Goal: Task Accomplishment & Management: Use online tool/utility

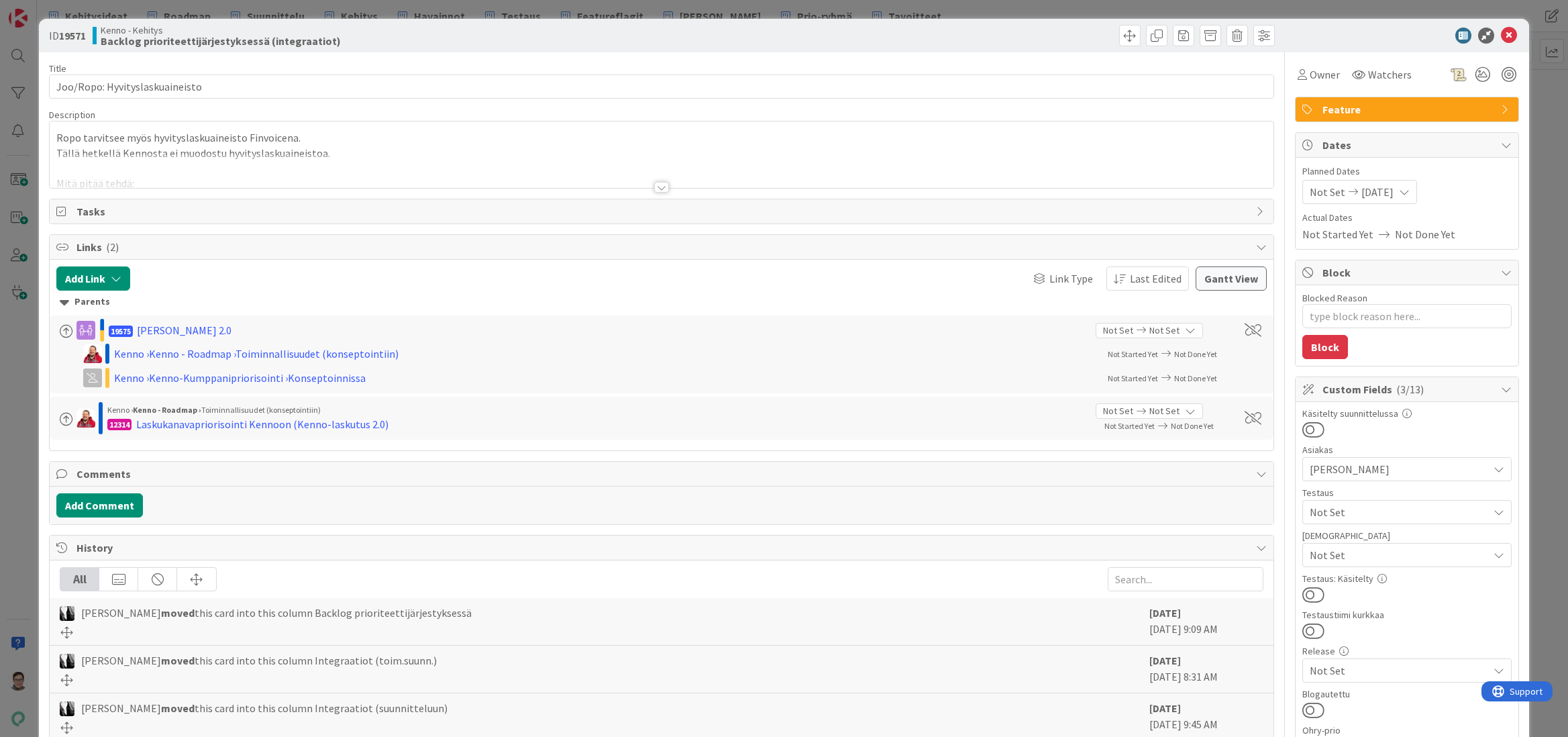
click at [658, 186] on div at bounding box center [661, 187] width 15 height 11
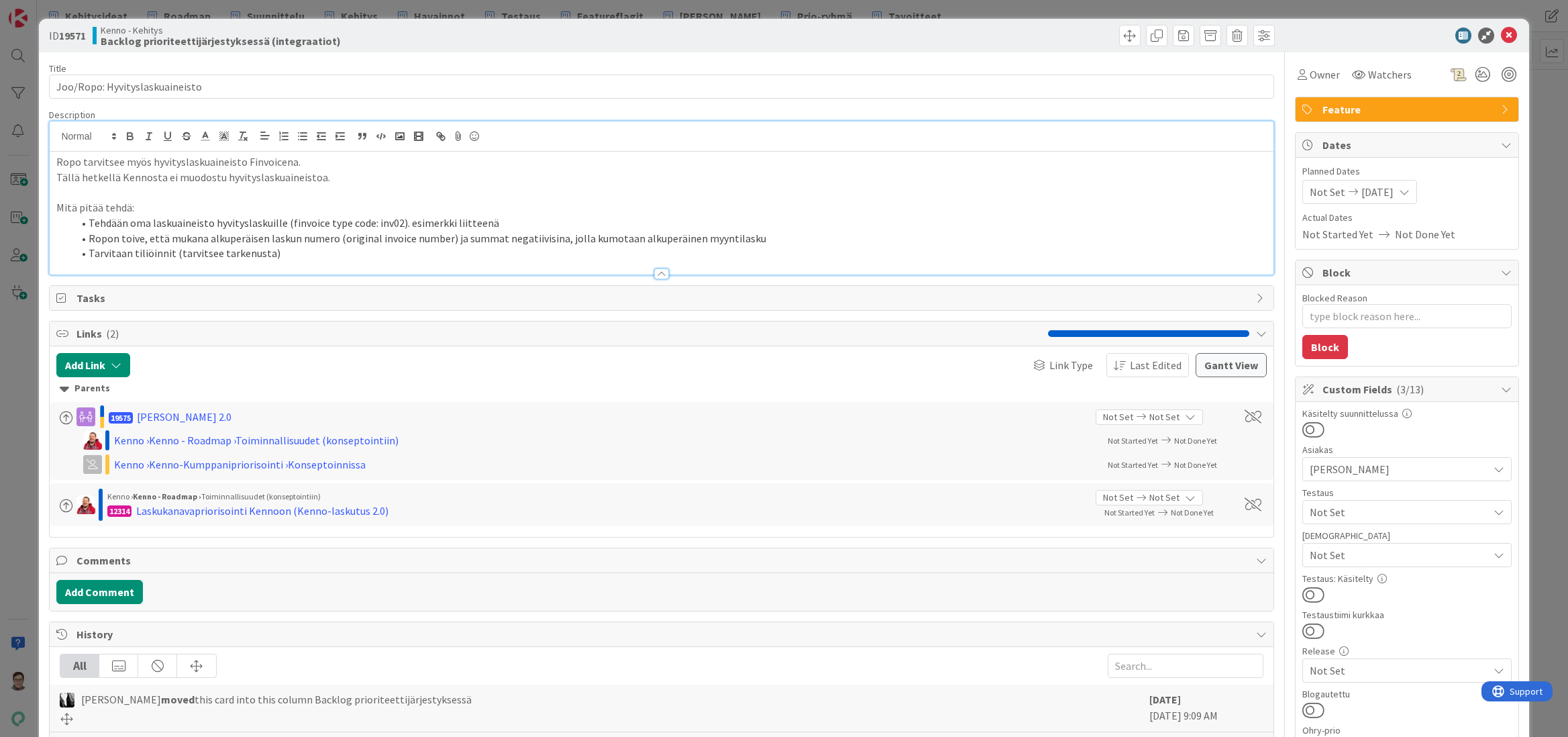
type textarea "x"
click at [1501, 34] on icon at bounding box center [1508, 35] width 16 height 16
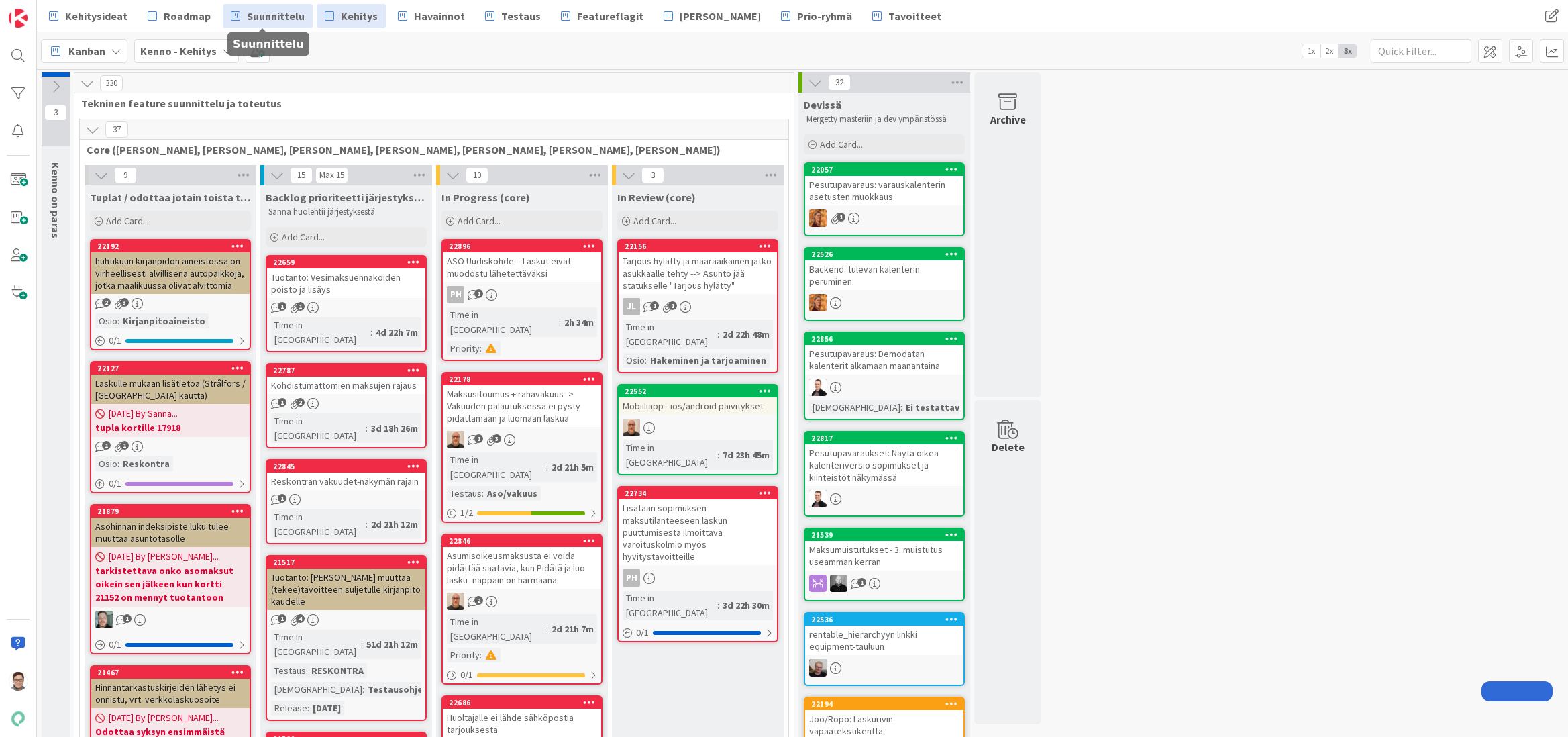
drag, startPoint x: 0, startPoint y: 0, endPoint x: 282, endPoint y: 14, distance: 282.3
click at [282, 14] on span "Suunnittelu" at bounding box center [275, 16] width 58 height 16
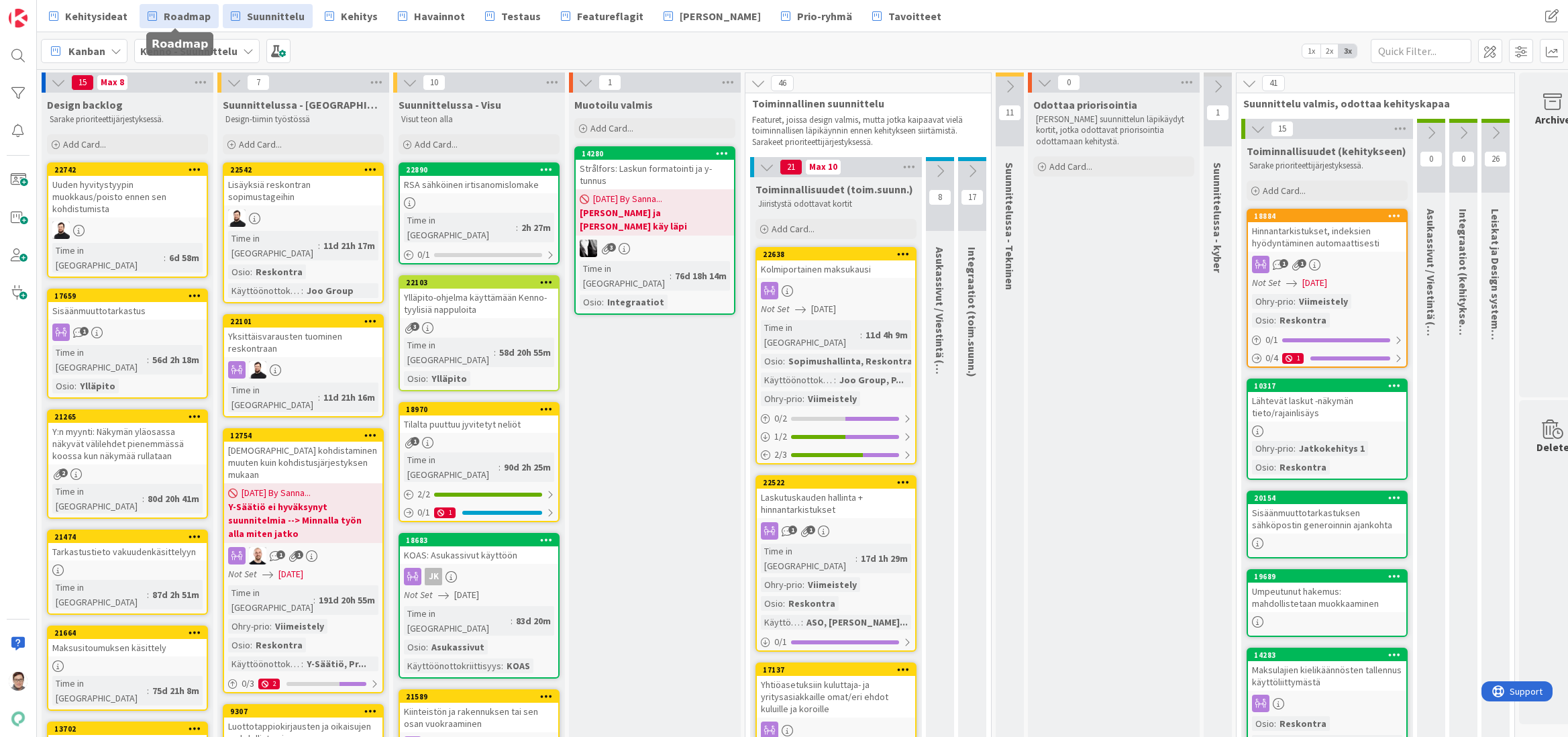
click at [179, 21] on span "Roadmap" at bounding box center [188, 16] width 47 height 16
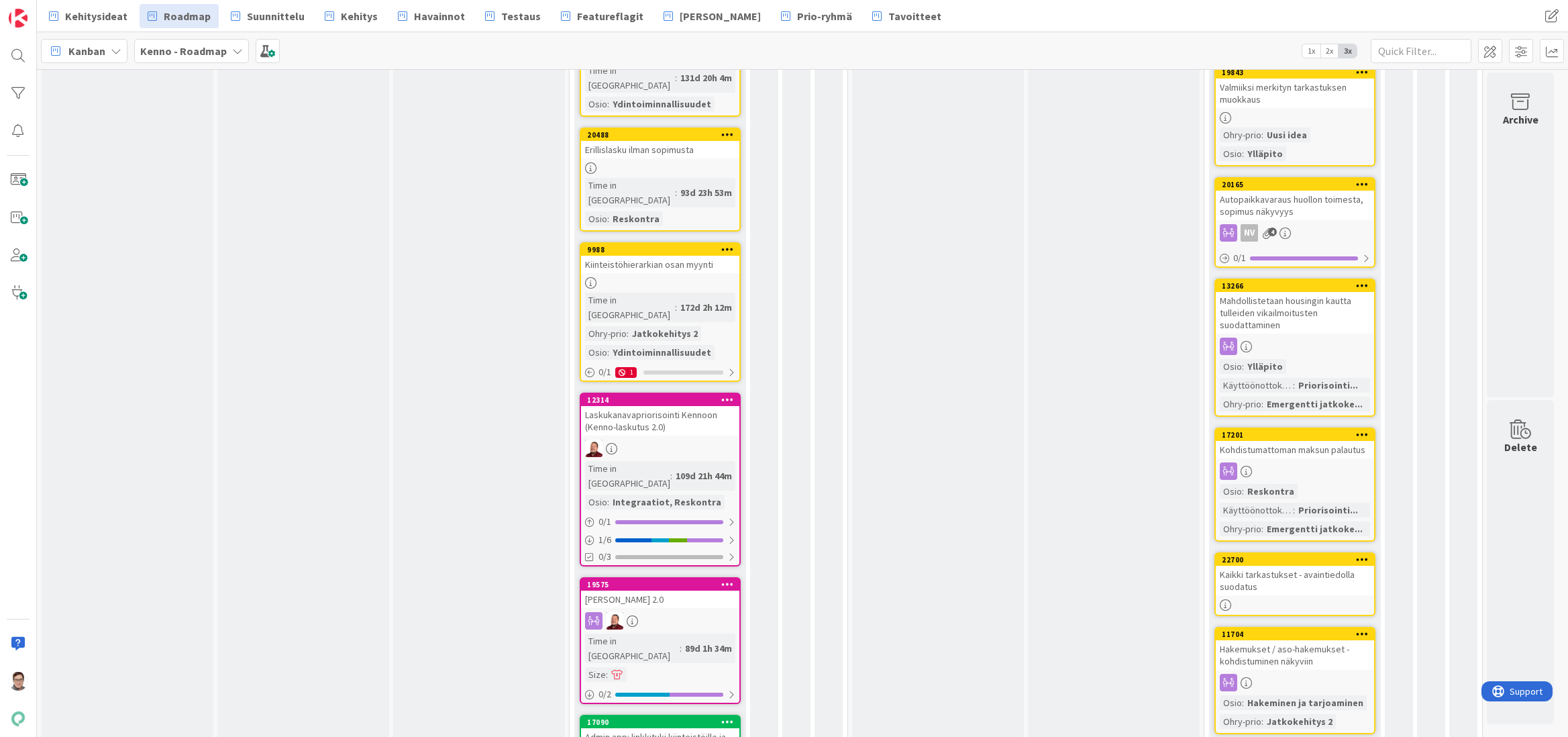
scroll to position [1409, 0]
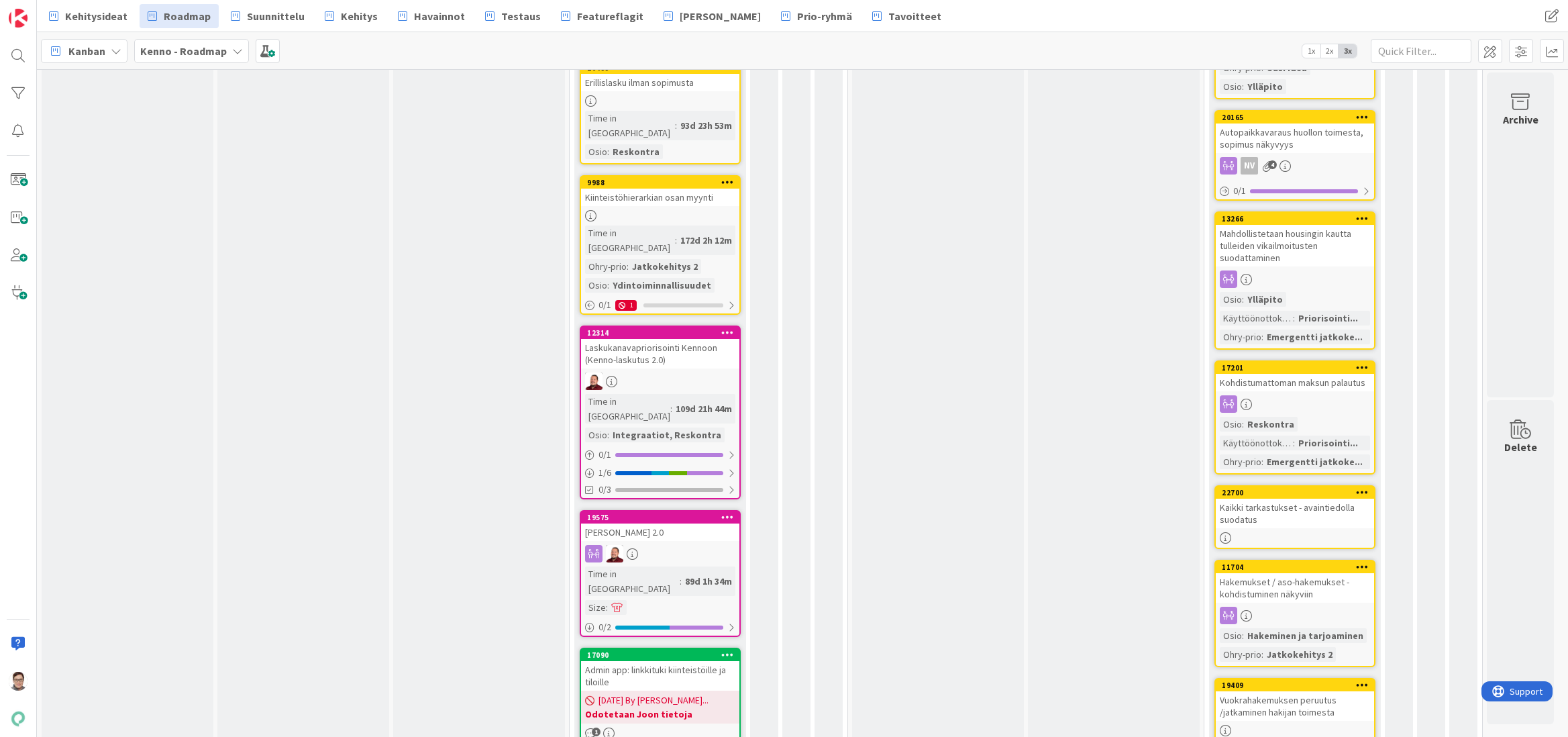
click at [1357, 490] on icon at bounding box center [1362, 493] width 13 height 10
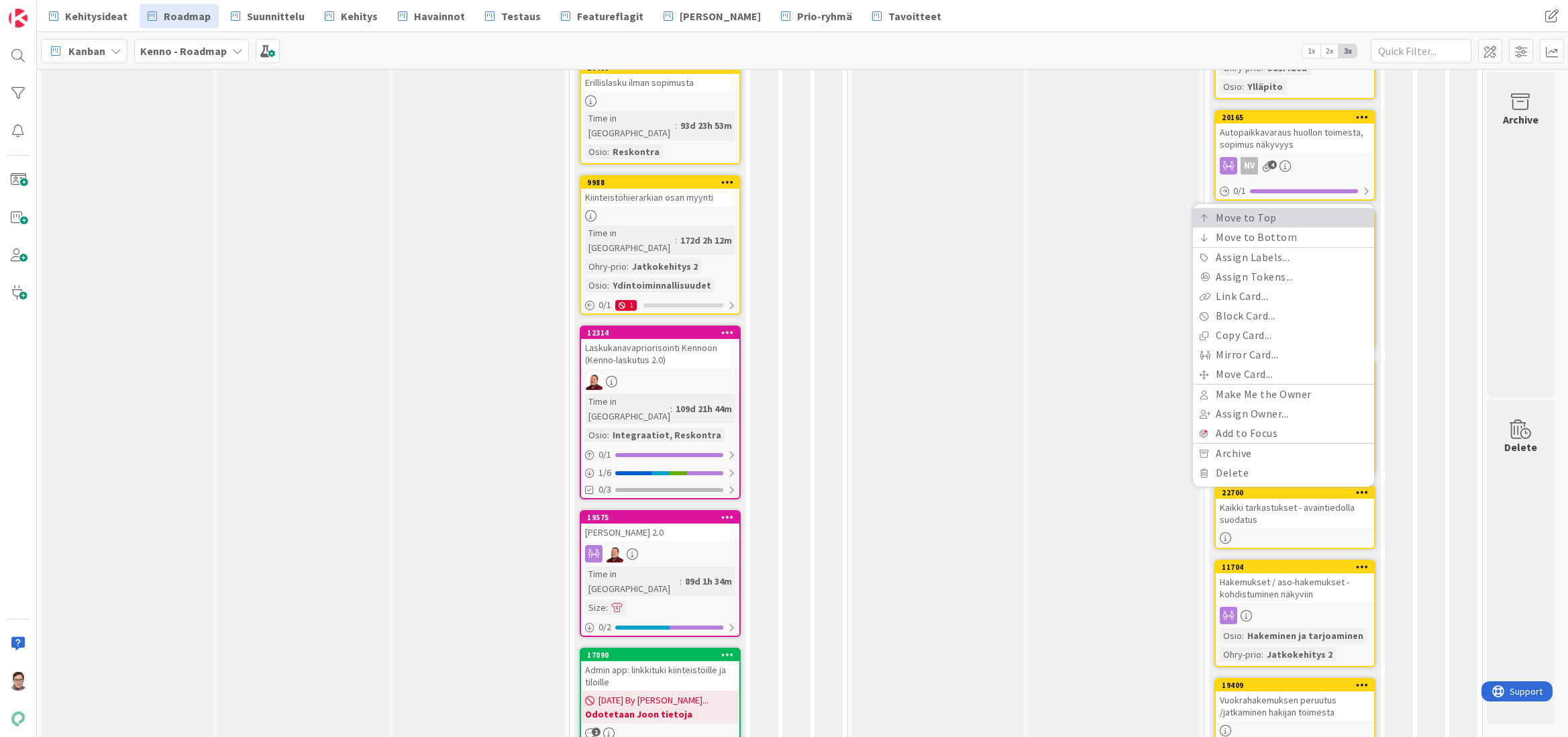
click at [1253, 220] on link "Move to Top" at bounding box center [1283, 218] width 181 height 20
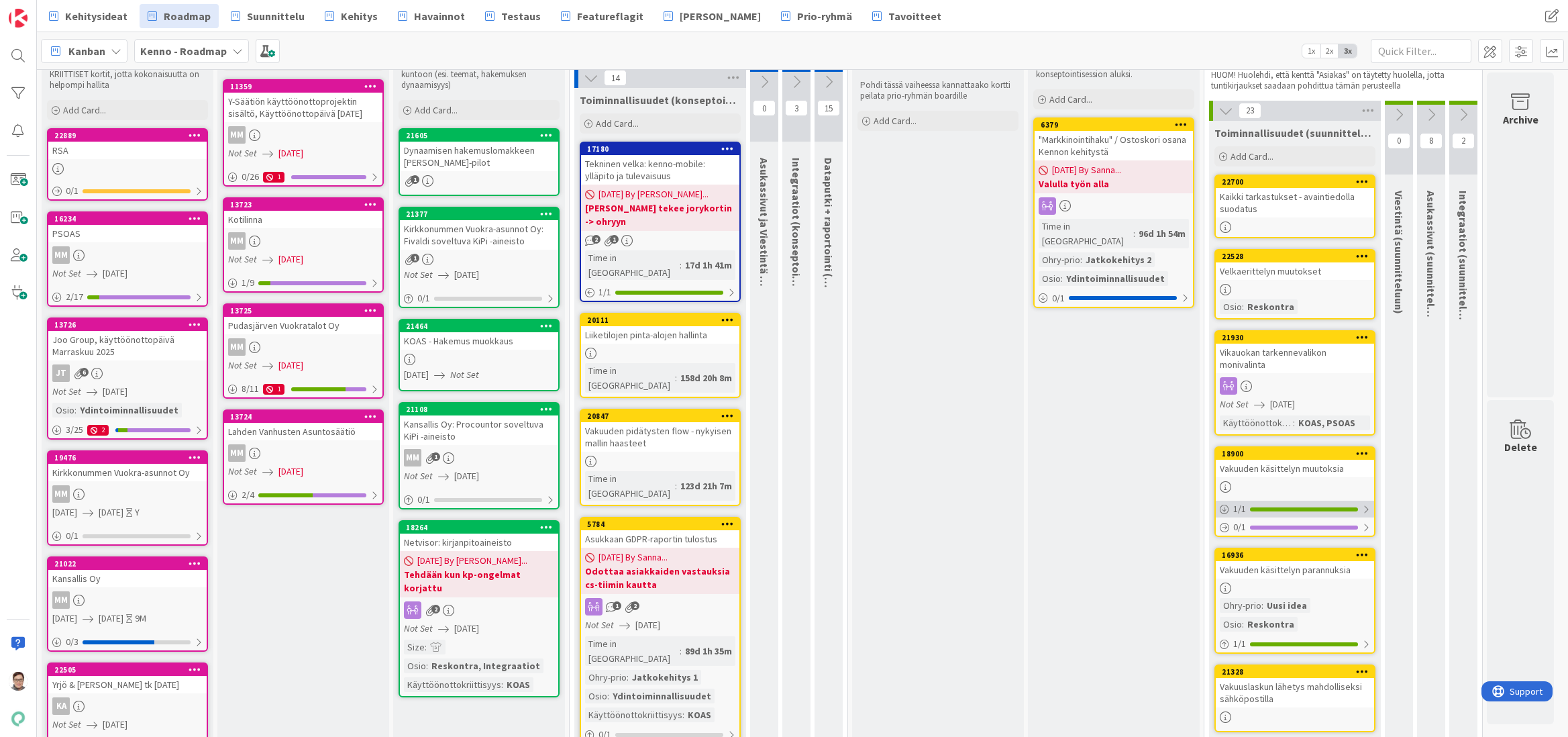
scroll to position [0, 0]
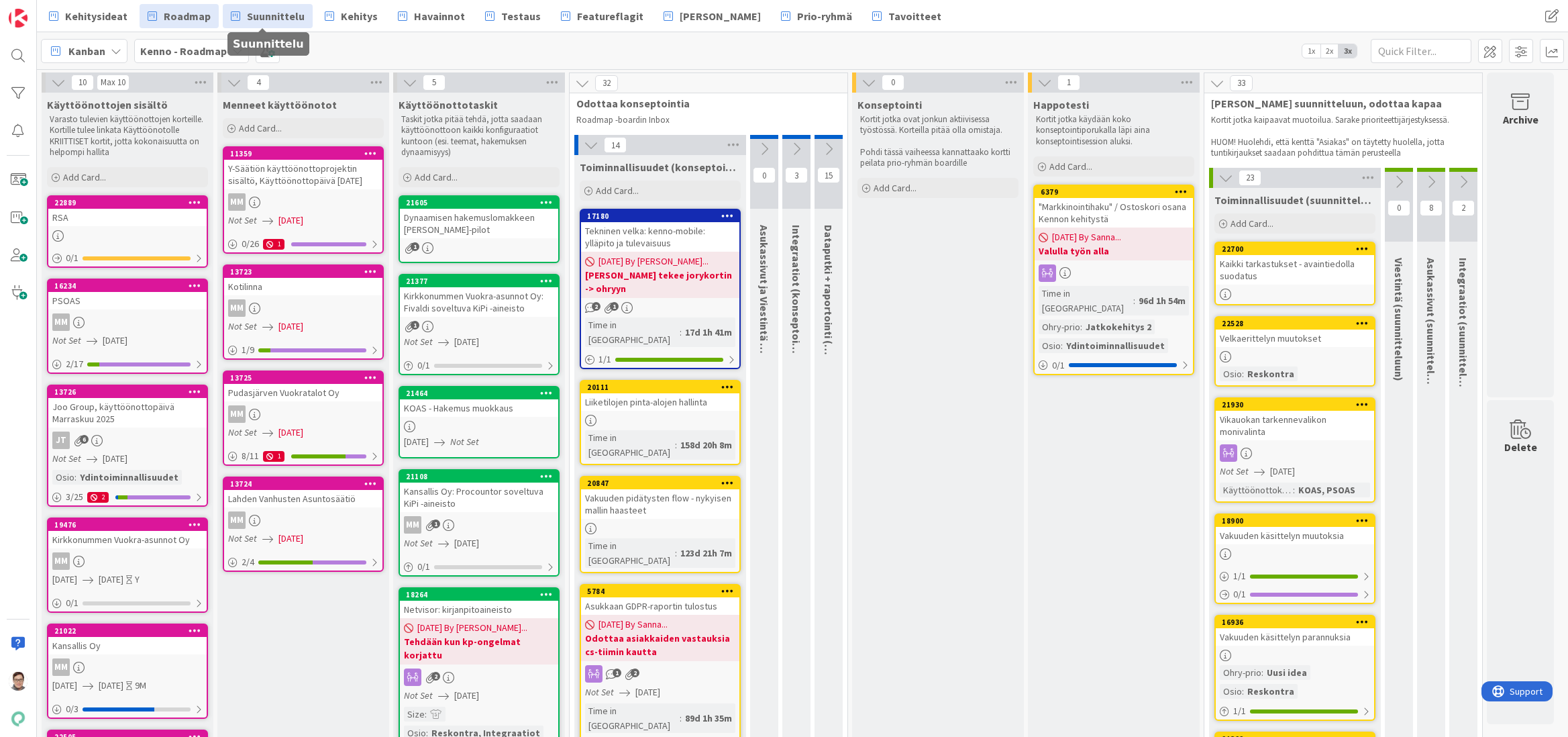
click at [269, 19] on span "Suunnittelu" at bounding box center [275, 16] width 58 height 16
